Goal: Find specific page/section: Find specific page/section

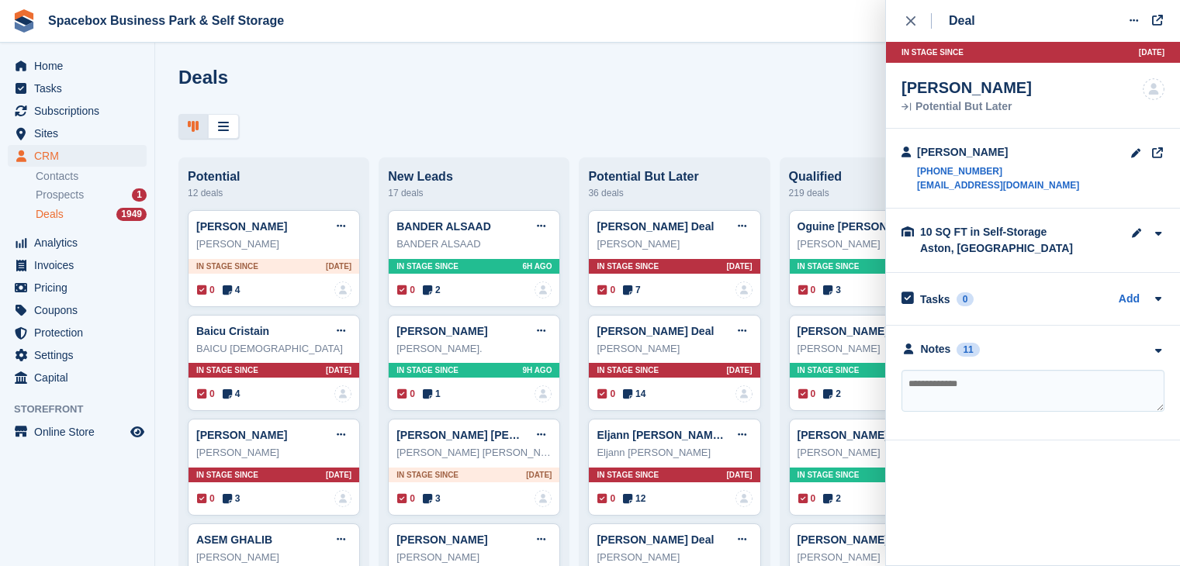
click at [1153, 349] on icon "button" at bounding box center [1157, 351] width 13 height 10
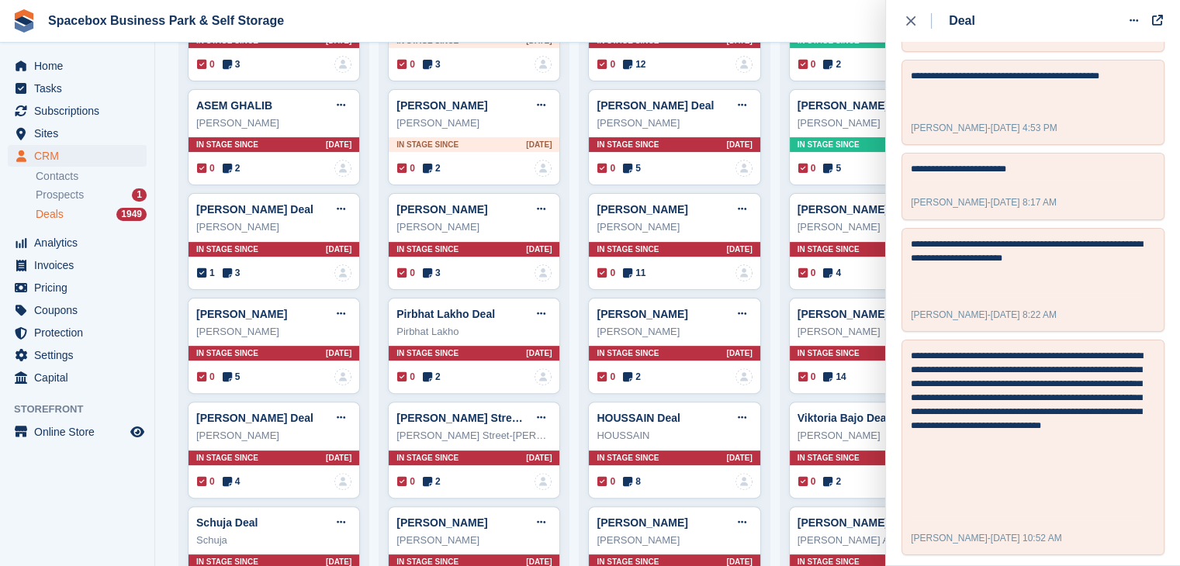
scroll to position [1002, 0]
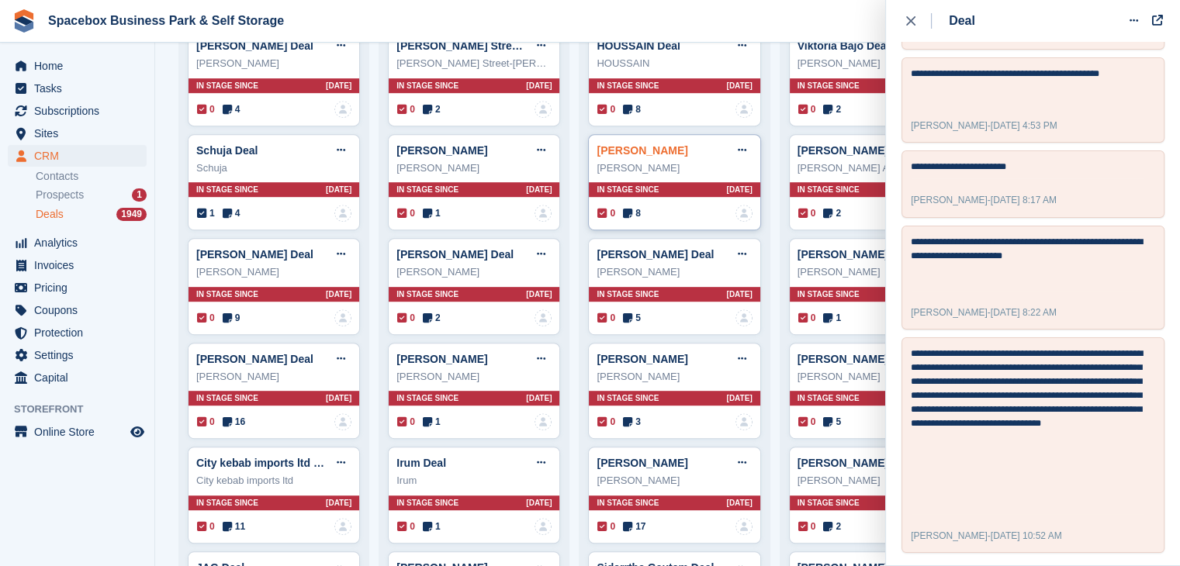
click at [682, 144] on link "[PERSON_NAME]" at bounding box center [641, 150] width 91 height 12
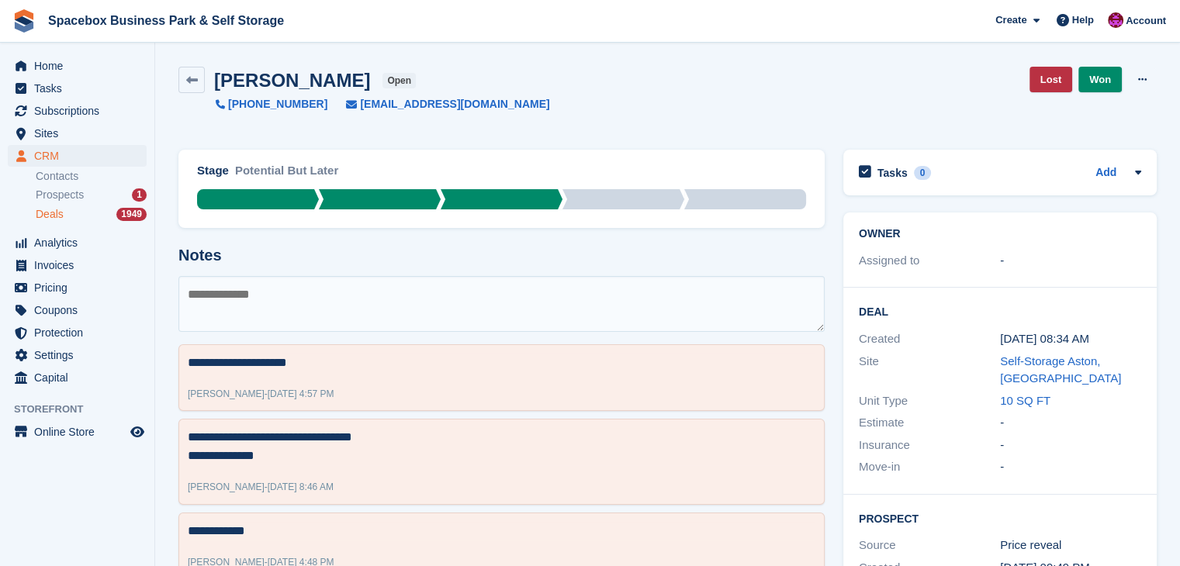
click at [556, 123] on div "[PERSON_NAME] Deal open [PHONE_NUMBER] [EMAIL_ADDRESS][DOMAIN_NAME] Lost Won Ed…" at bounding box center [667, 98] width 997 height 83
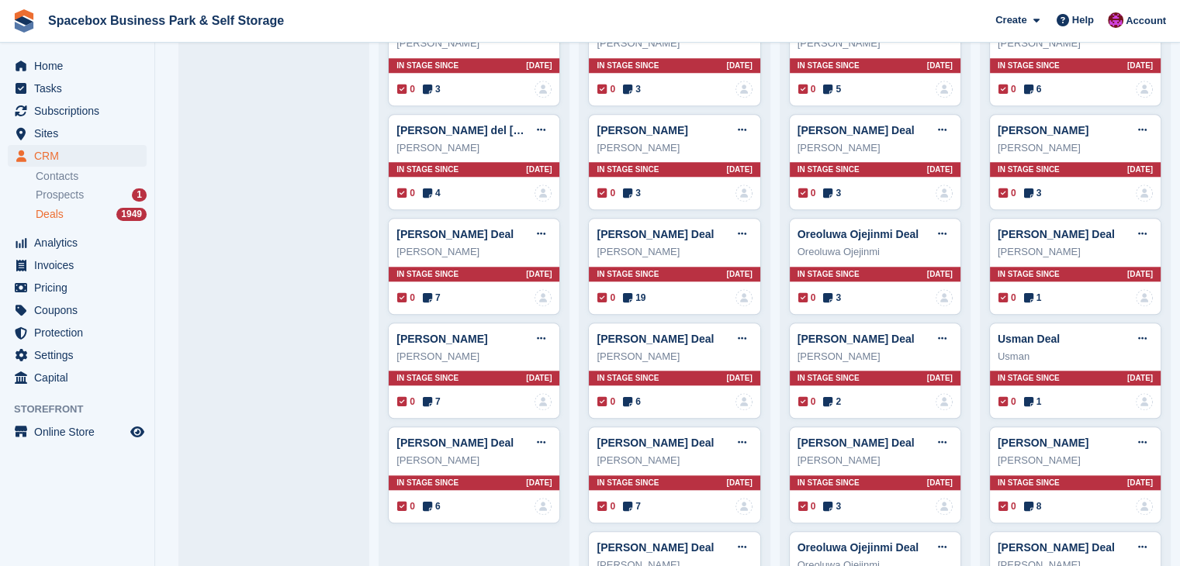
scroll to position [1489, 0]
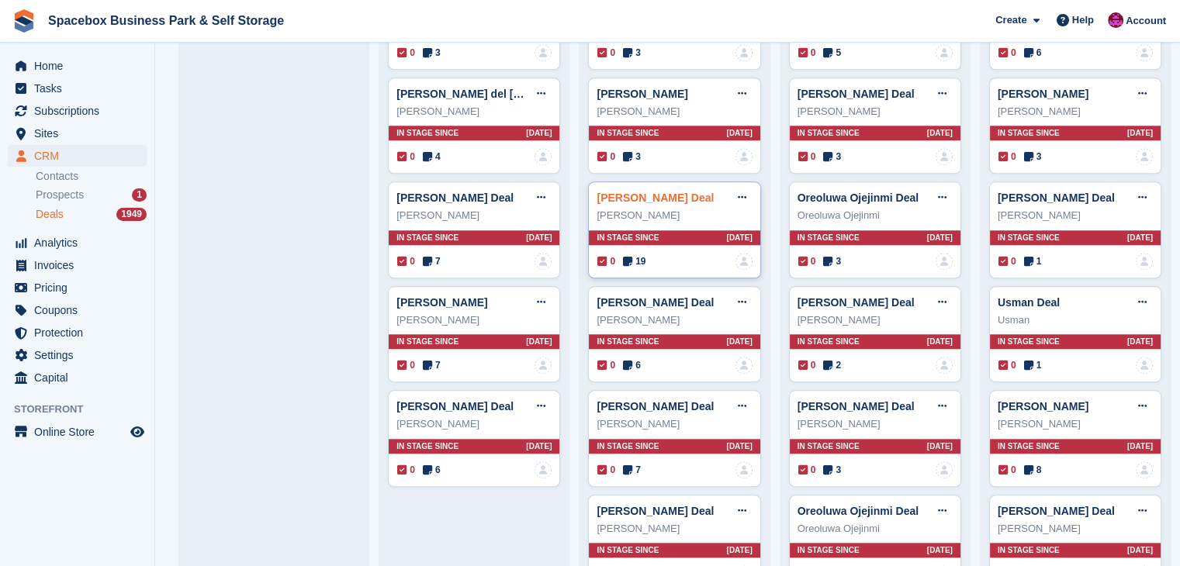
click at [651, 196] on link "[PERSON_NAME] Deal" at bounding box center [654, 198] width 117 height 12
